Goal: Information Seeking & Learning: Learn about a topic

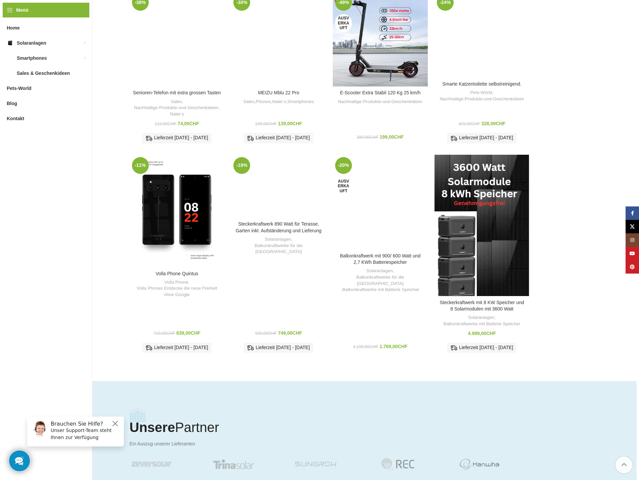
scroll to position [839, 0]
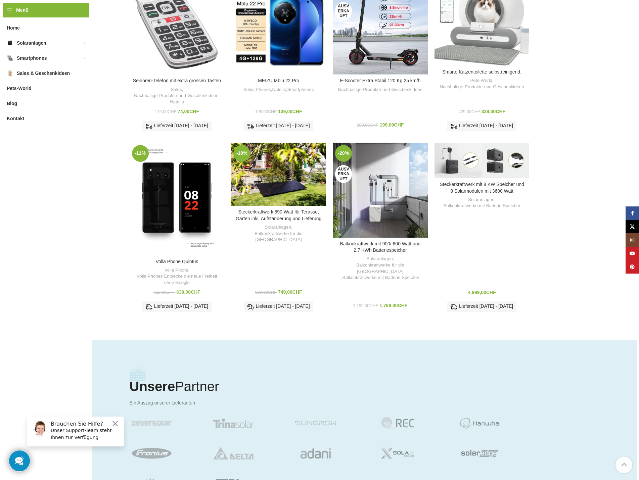
click at [472, 178] on div "Steckerkraftwerk mit 8 KW Speicher und 8 Solarmodulen mit 3600 Watt" at bounding box center [470, 161] width 24 height 36
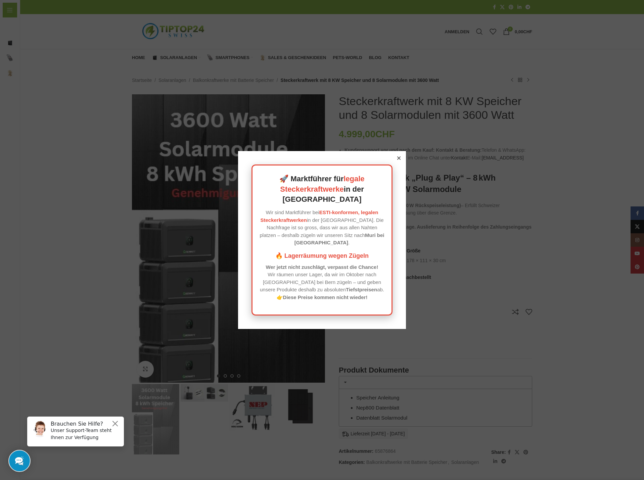
click at [397, 160] on icon at bounding box center [398, 157] width 3 height 3
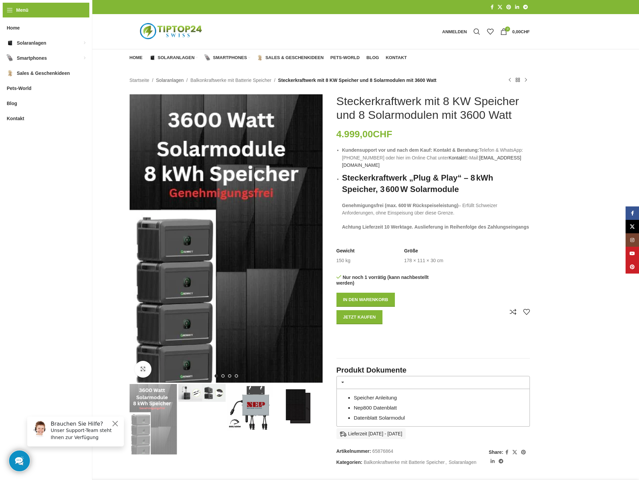
click at [168, 79] on link "Solaranlagen" at bounding box center [170, 80] width 28 height 7
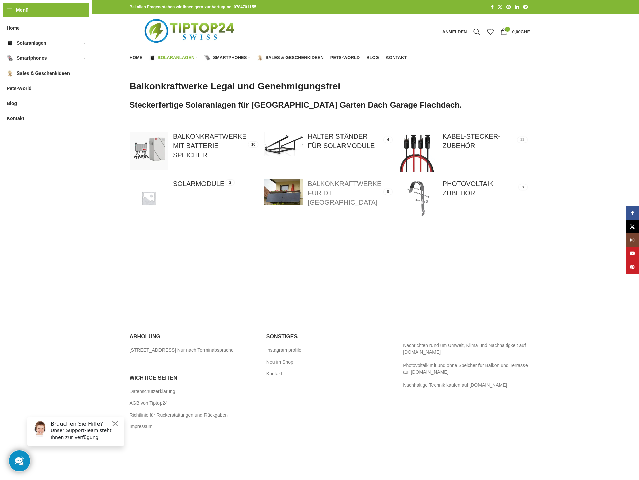
click at [344, 183] on link at bounding box center [328, 193] width 128 height 28
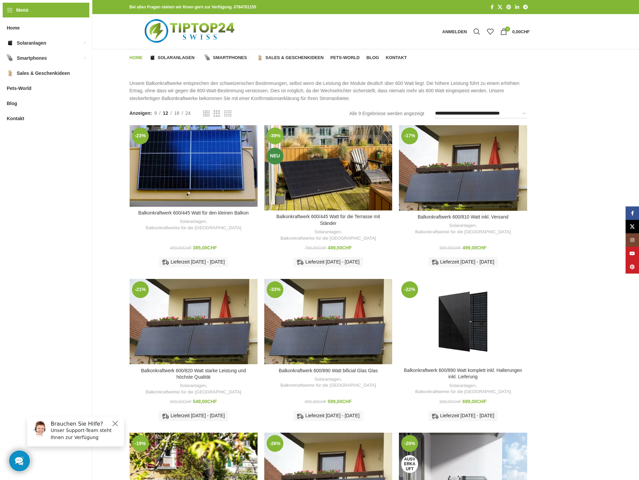
click at [133, 55] on span "Home" at bounding box center [136, 57] width 13 height 5
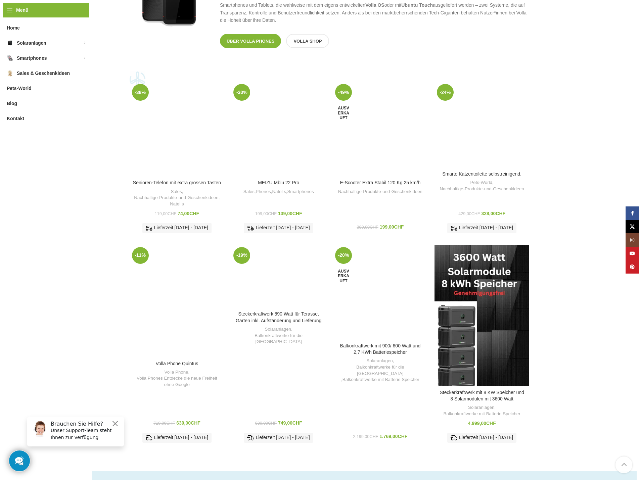
scroll to position [805, 0]
